Goal: Obtain resource: Acquire a specific non-purchased item like information or template

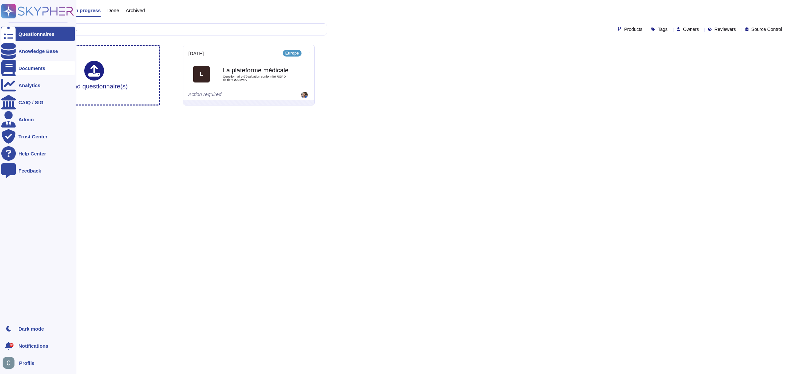
click at [12, 67] on div at bounding box center [8, 68] width 14 height 14
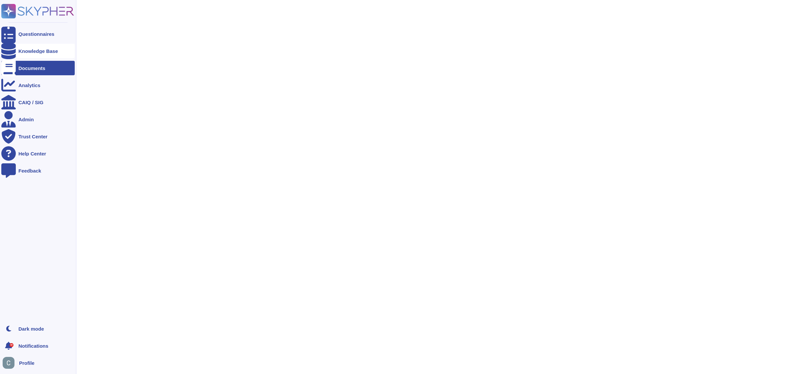
click at [20, 55] on div "Knowledge Base" at bounding box center [37, 51] width 73 height 14
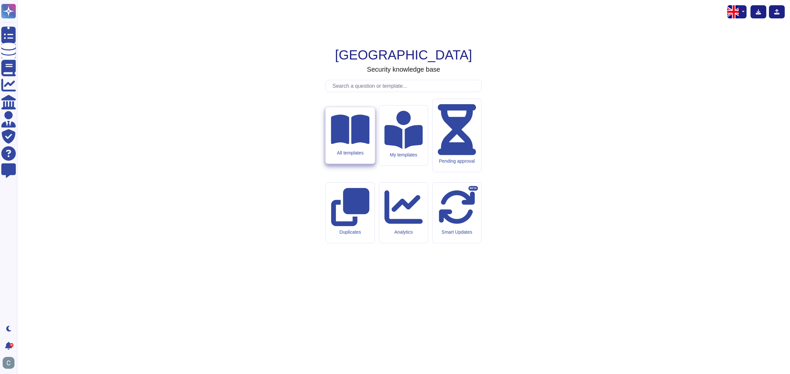
click at [328, 164] on div "All templates" at bounding box center [349, 135] width 49 height 57
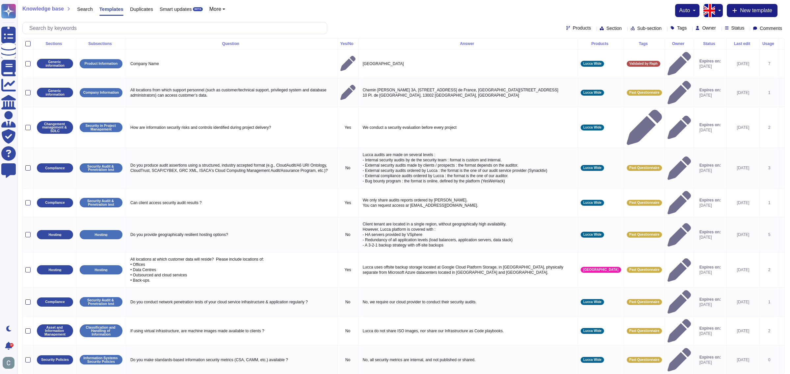
click at [718, 13] on button "button" at bounding box center [719, 10] width 8 height 13
click at [718, 12] on button "button" at bounding box center [719, 10] width 8 height 13
click at [726, 31] on link "French" at bounding box center [741, 33] width 52 height 8
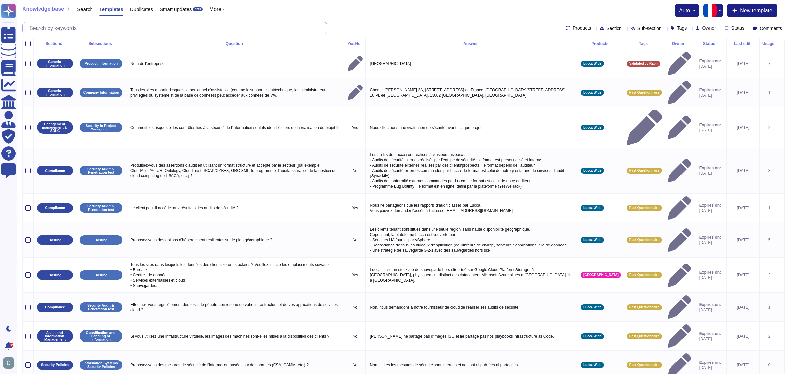
click at [190, 30] on input "text" at bounding box center [176, 28] width 301 height 12
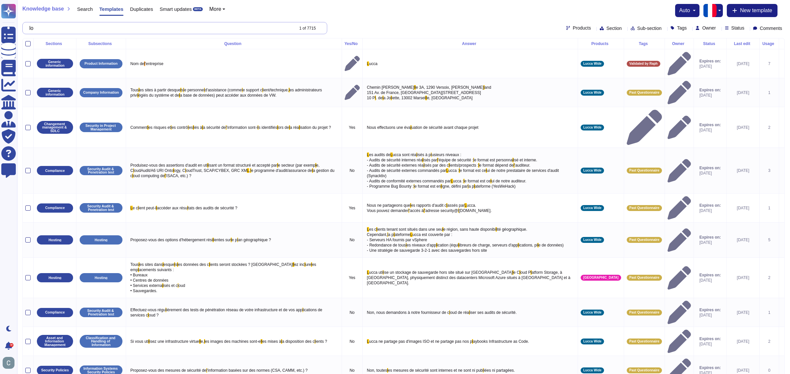
type input "l"
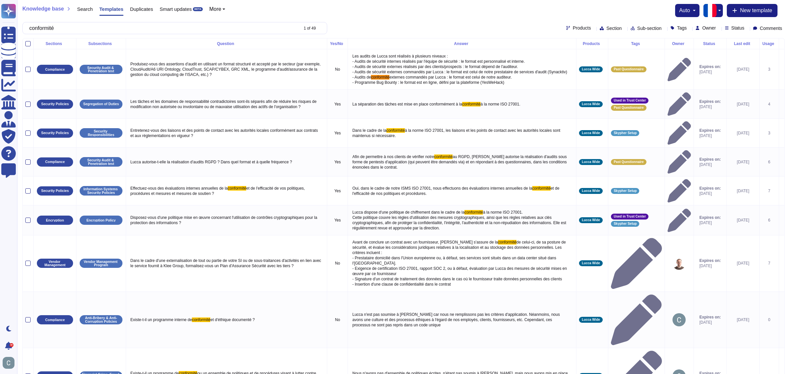
type input "conformité"
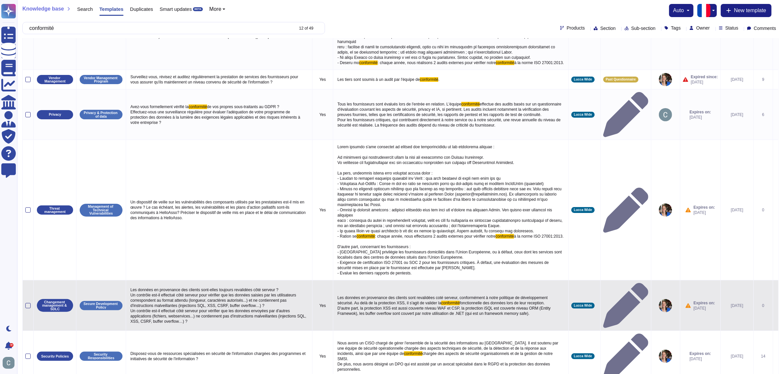
scroll to position [180, 0]
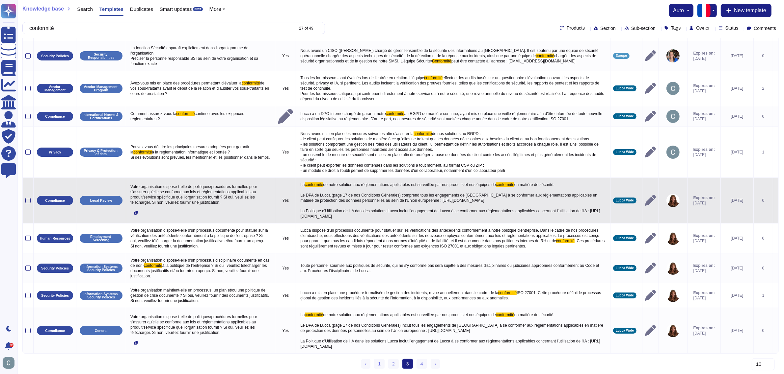
scroll to position [75, 0]
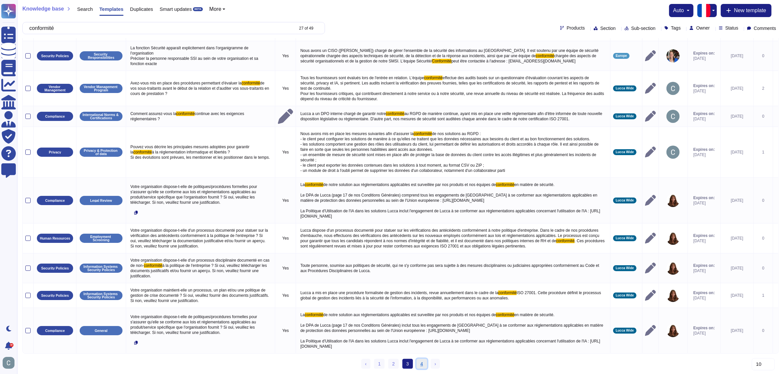
click at [424, 364] on link "4" at bounding box center [421, 364] width 11 height 10
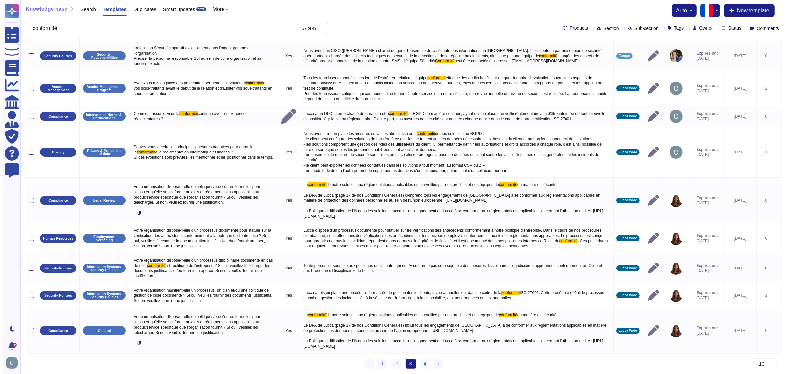
scroll to position [0, 0]
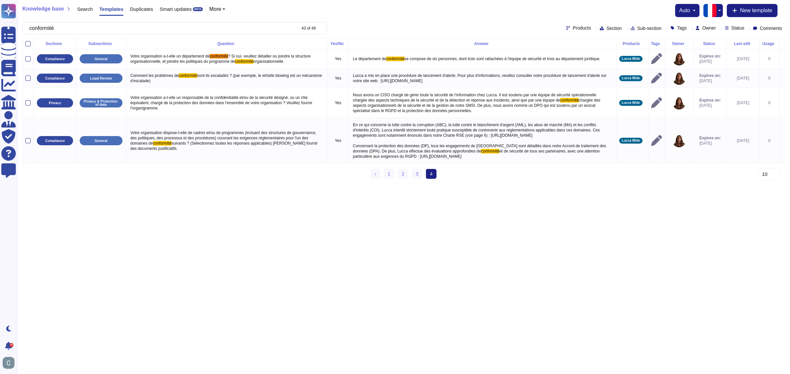
click at [83, 12] on span "Search" at bounding box center [85, 9] width 16 height 5
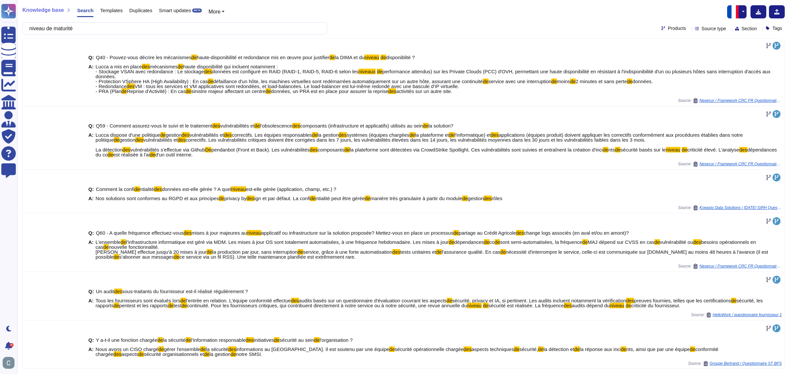
scroll to position [52, 0]
type input "niveau de maturité"
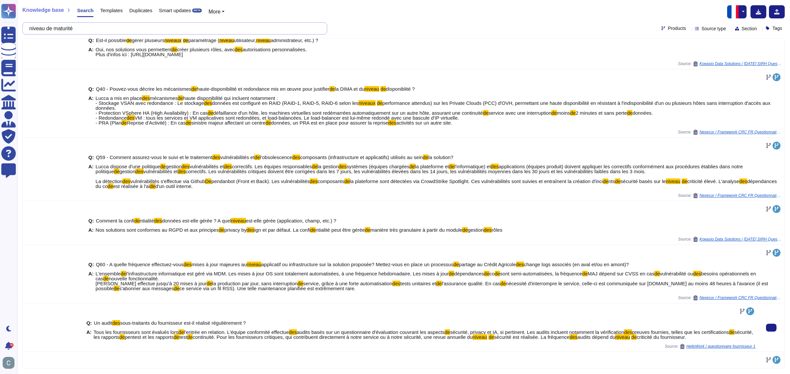
scroll to position [0, 0]
